Goal: Task Accomplishment & Management: Book appointment/travel/reservation

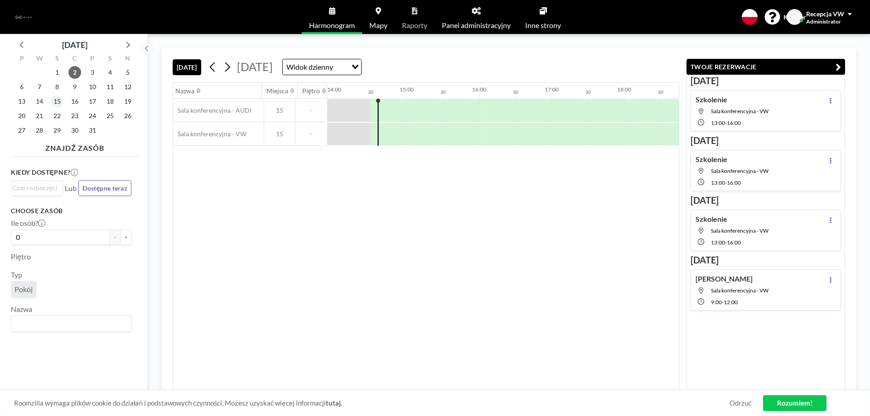
scroll to position [0, 1015]
click at [91, 74] on font "3" at bounding box center [93, 72] width 4 height 8
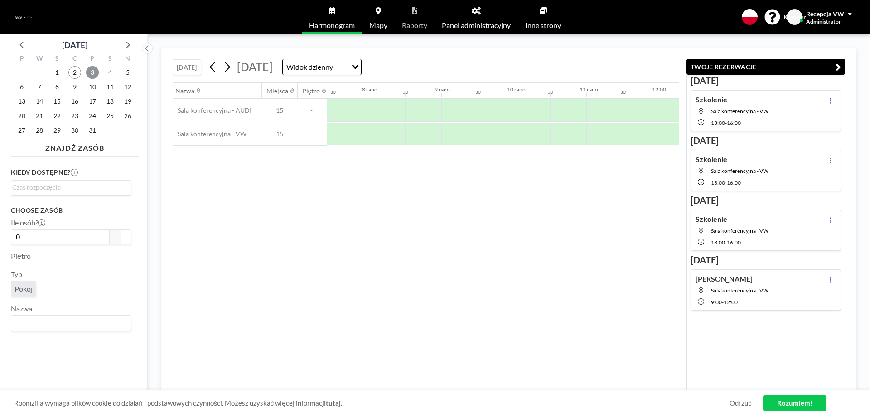
scroll to position [0, 543]
drag, startPoint x: 597, startPoint y: 144, endPoint x: 648, endPoint y: 131, distance: 53.0
click at [648, 131] on div at bounding box center [617, 134] width 72 height 23
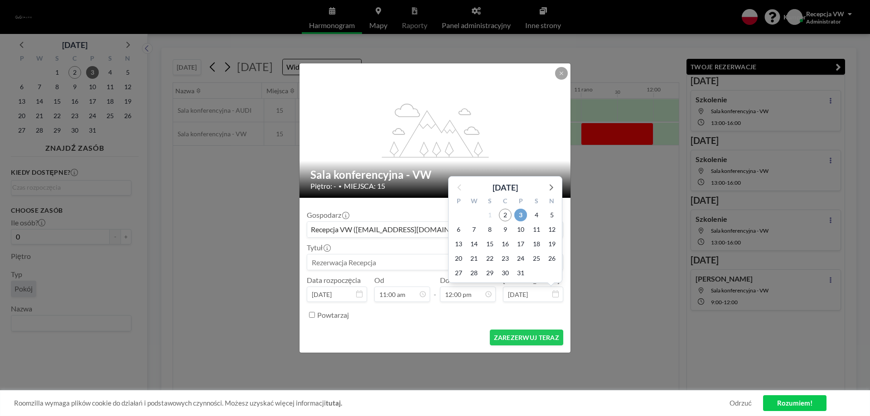
click at [519, 213] on font "3" at bounding box center [521, 215] width 4 height 8
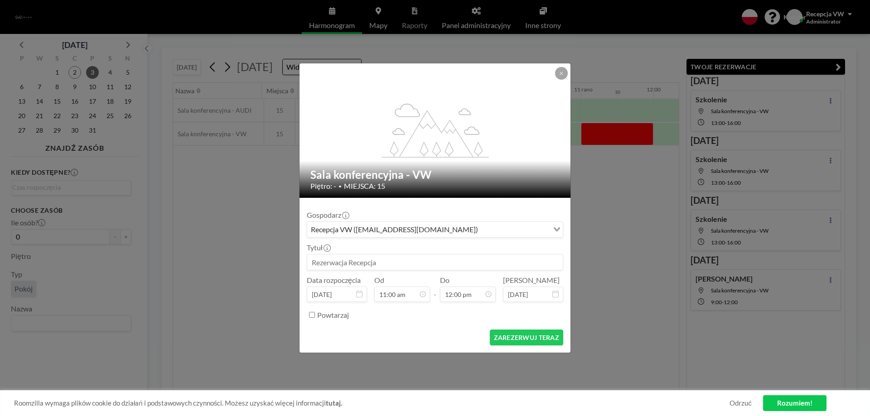
click at [409, 264] on input at bounding box center [434, 262] width 255 height 15
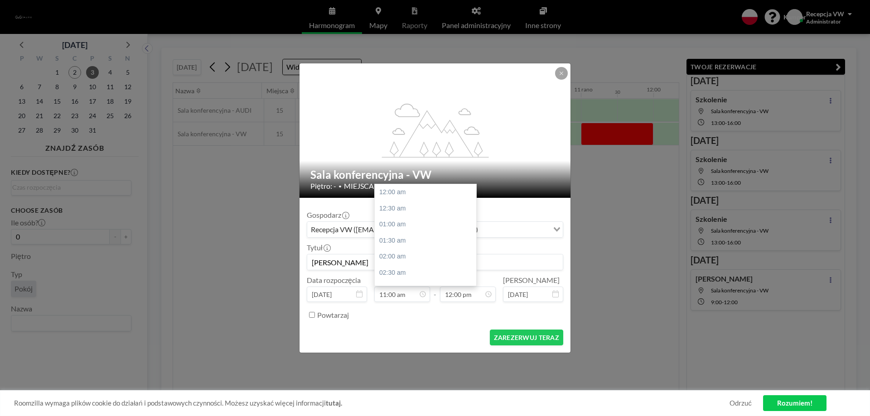
scroll to position [355, 0]
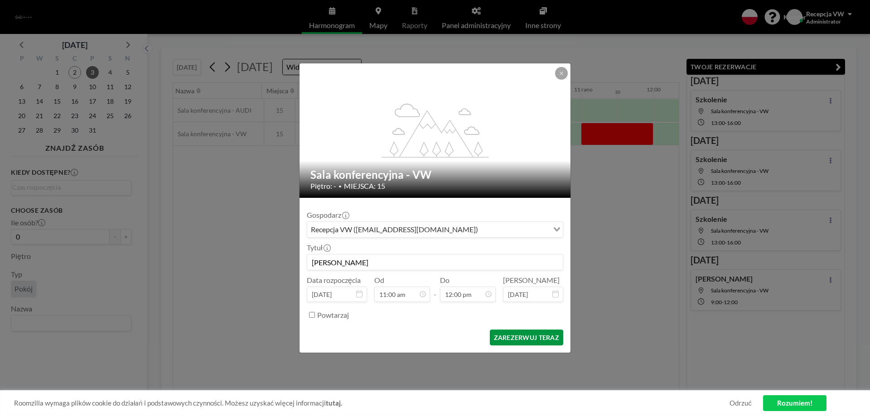
type input "[PERSON_NAME]"
click at [537, 337] on font "ZAREZERWUJ TERAZ" at bounding box center [526, 338] width 65 height 8
